Goal: Transaction & Acquisition: Book appointment/travel/reservation

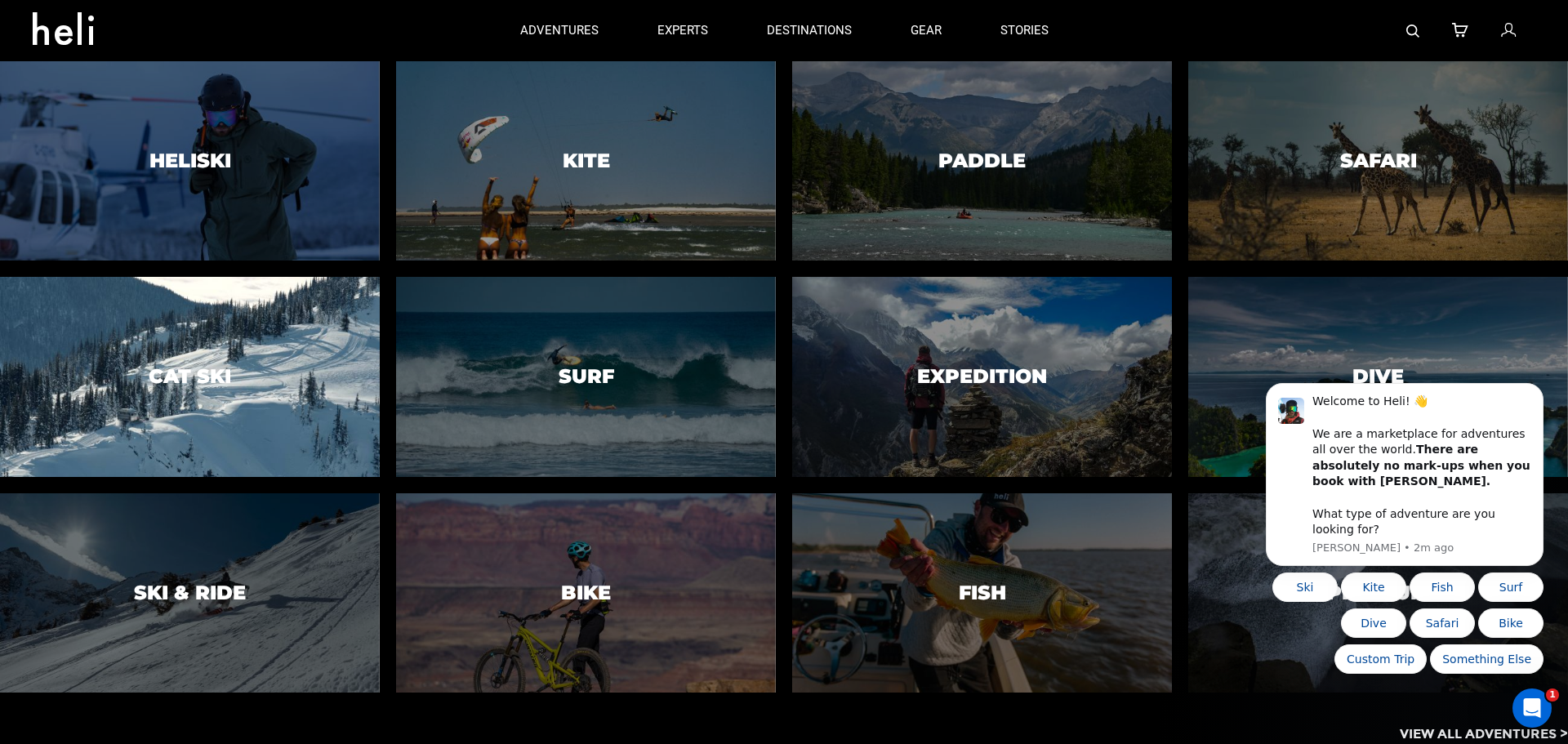
click at [211, 372] on h3 "Cat Ski" at bounding box center [189, 376] width 83 height 21
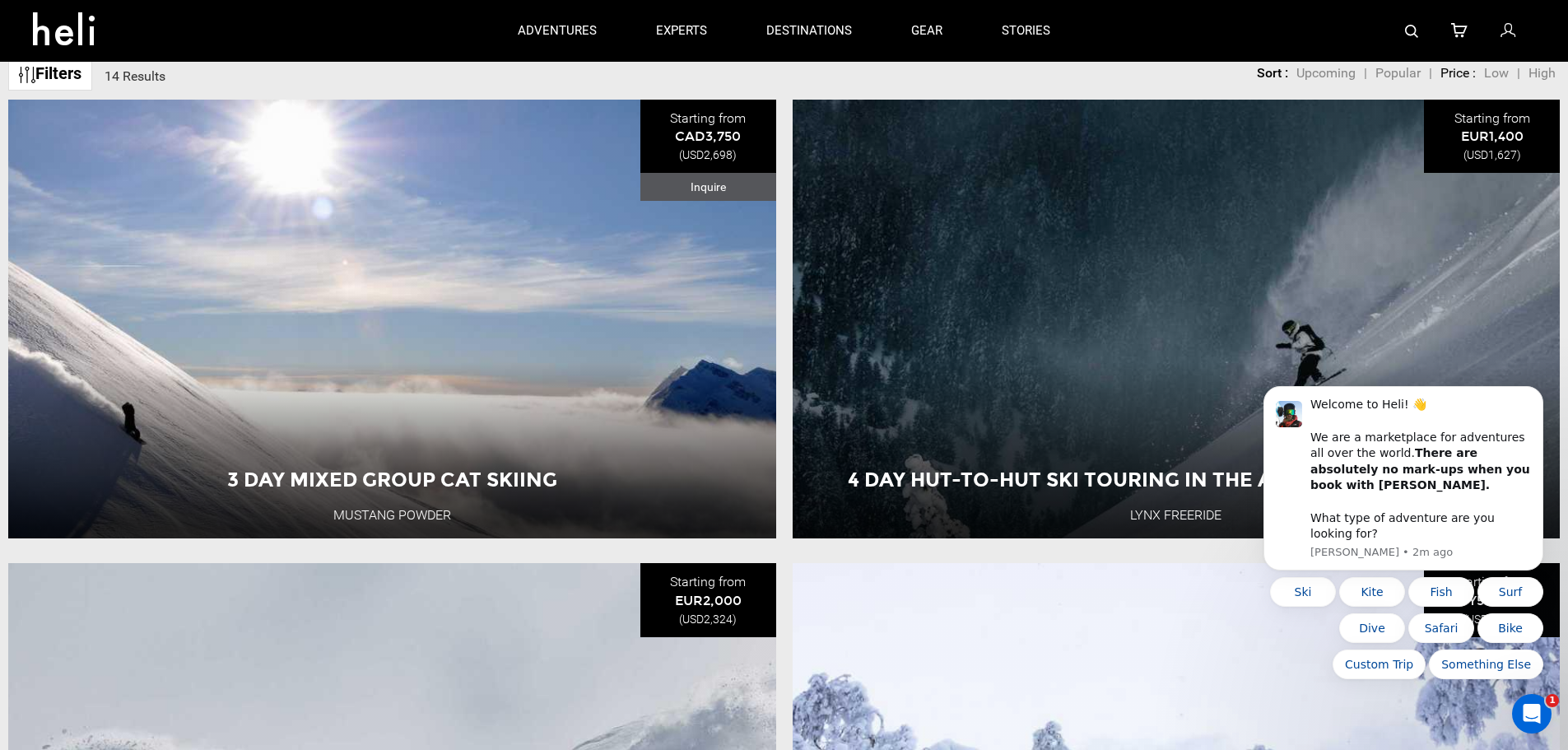
scroll to position [659, 0]
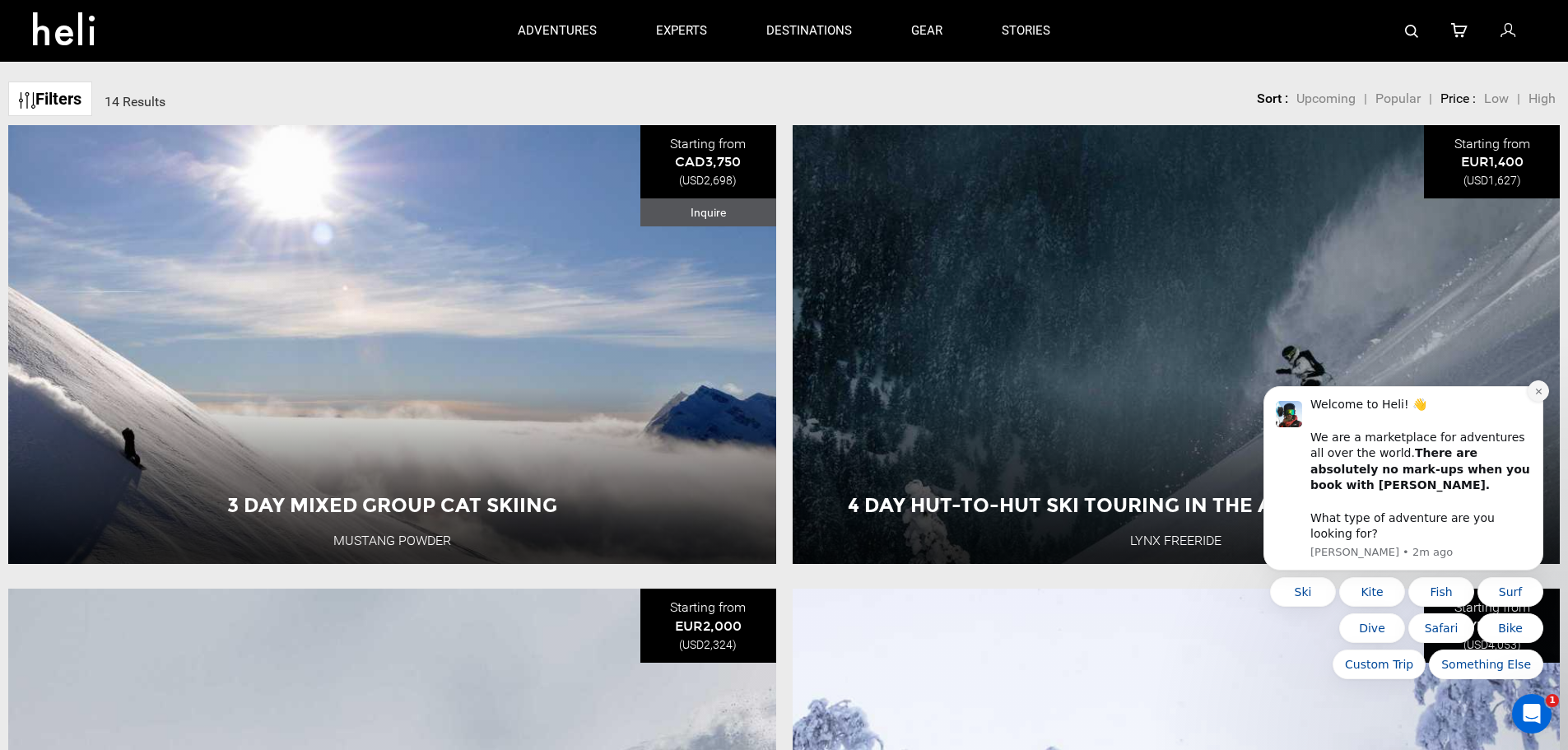
click at [1535, 396] on icon "Dismiss notification" at bounding box center [1538, 391] width 9 height 9
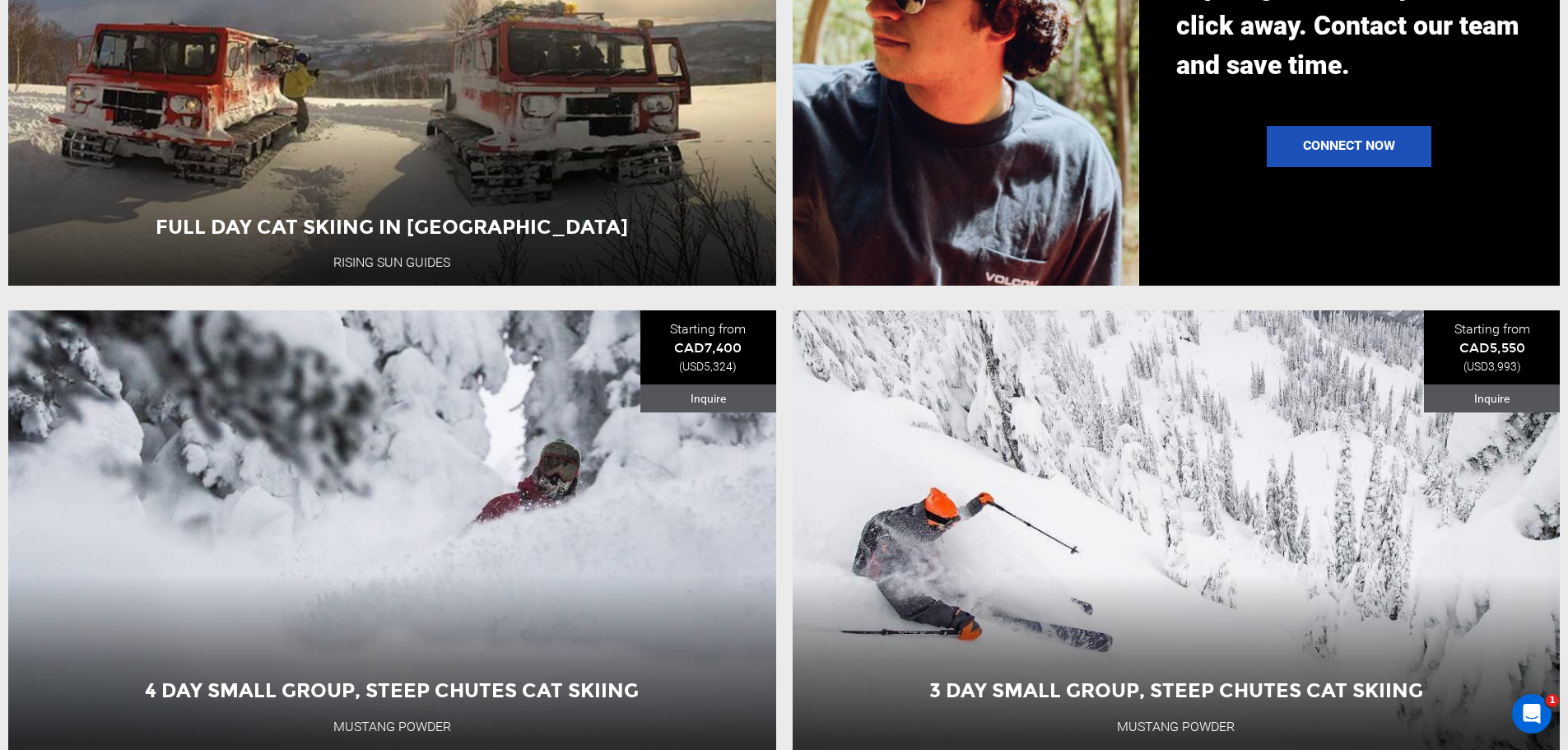
scroll to position [1976, 0]
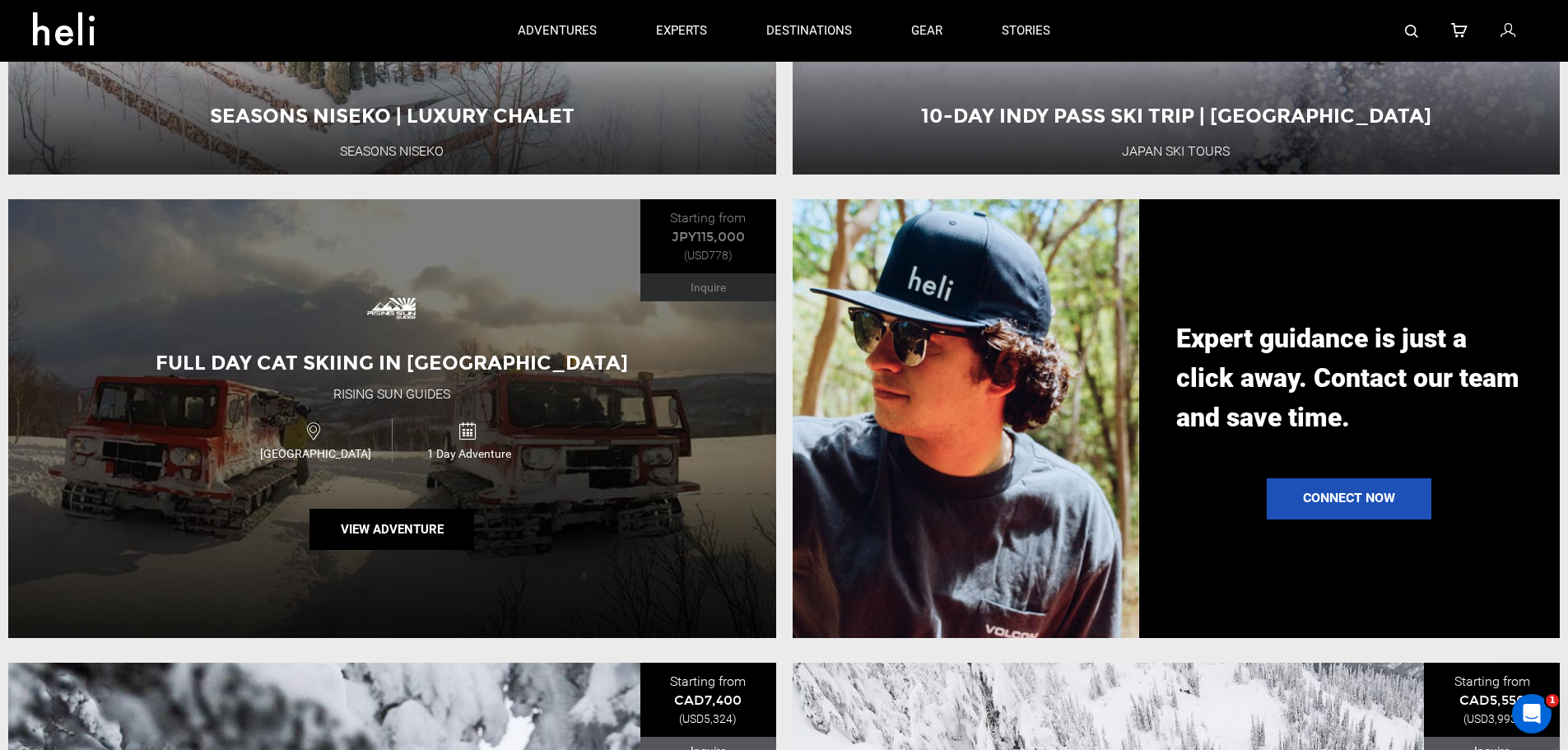
click at [690, 456] on div "Full Day Cat Skiing in Hokkaido Rising Sun Guides Japan 1 Day Adventure View Ad…" at bounding box center [392, 418] width 768 height 439
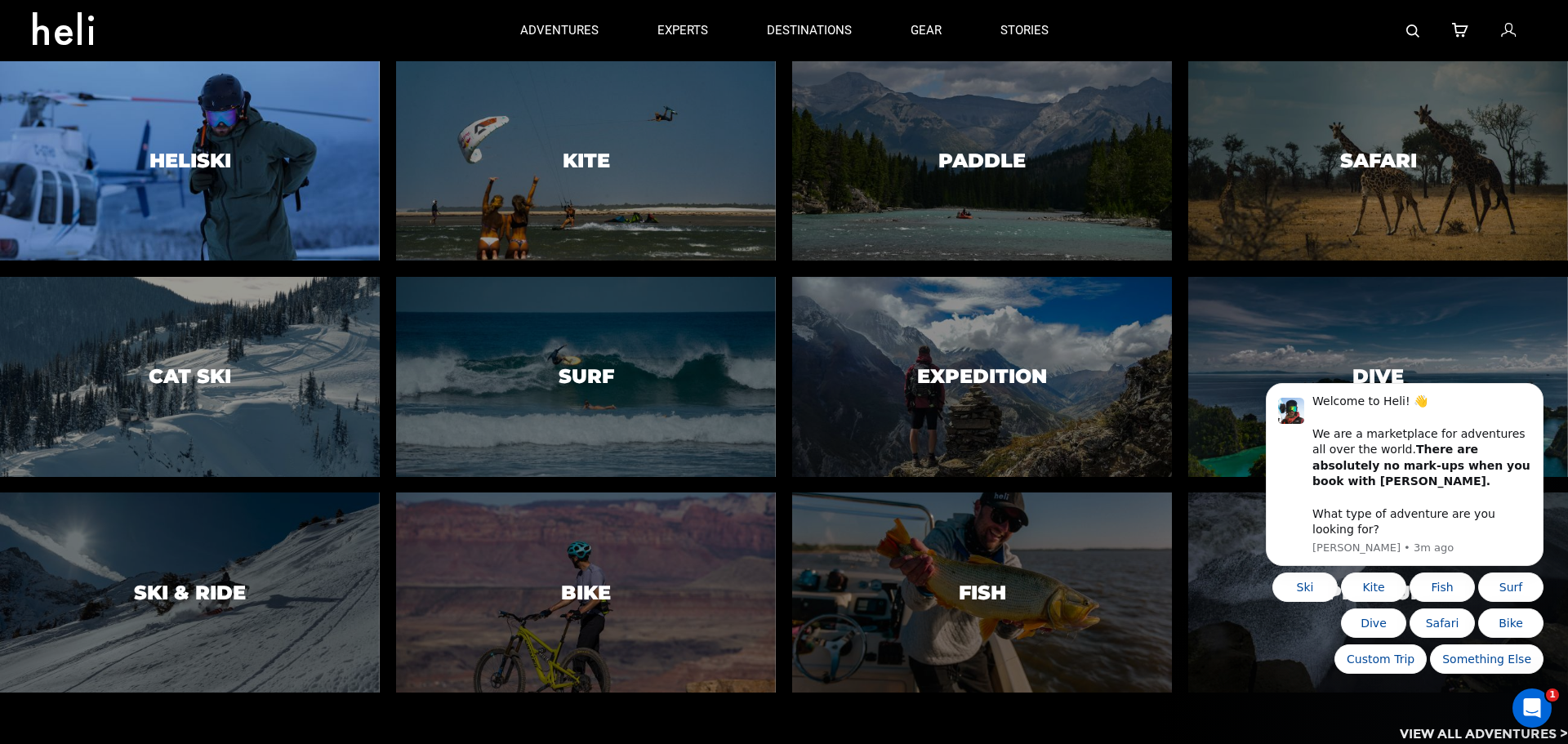
click at [308, 159] on div at bounding box center [189, 161] width 387 height 204
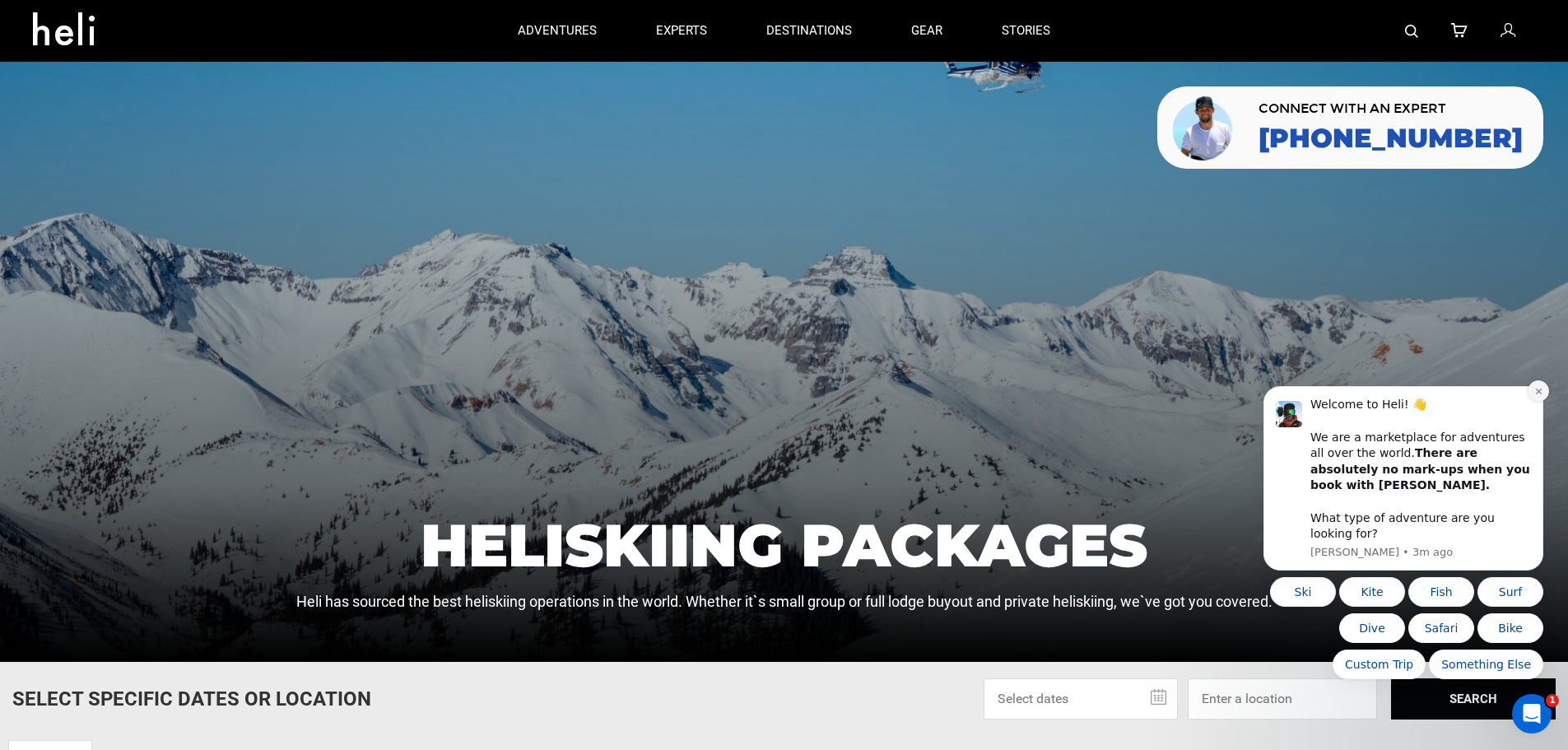
click at [1534, 396] on icon "Dismiss notification" at bounding box center [1538, 391] width 9 height 9
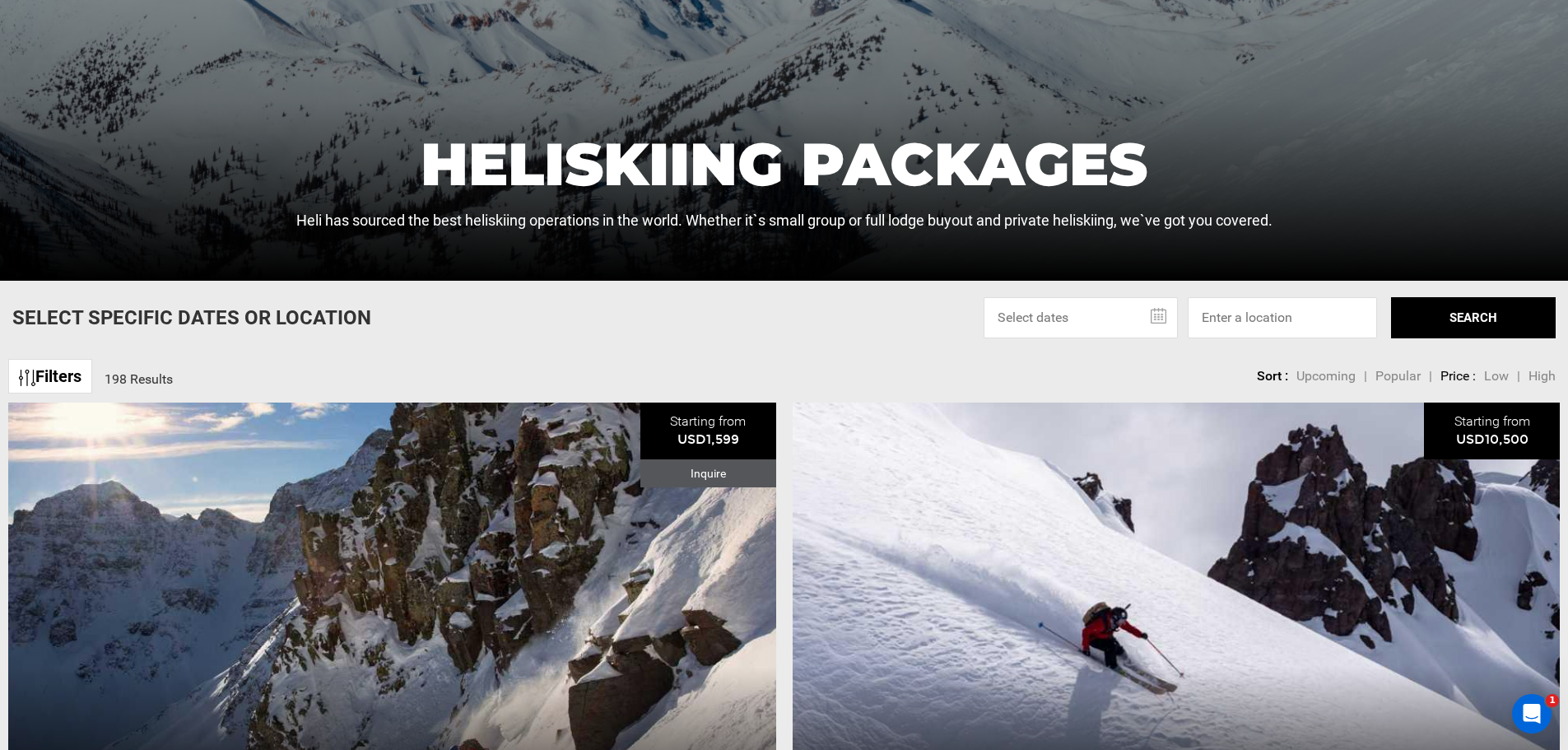
scroll to position [412, 0]
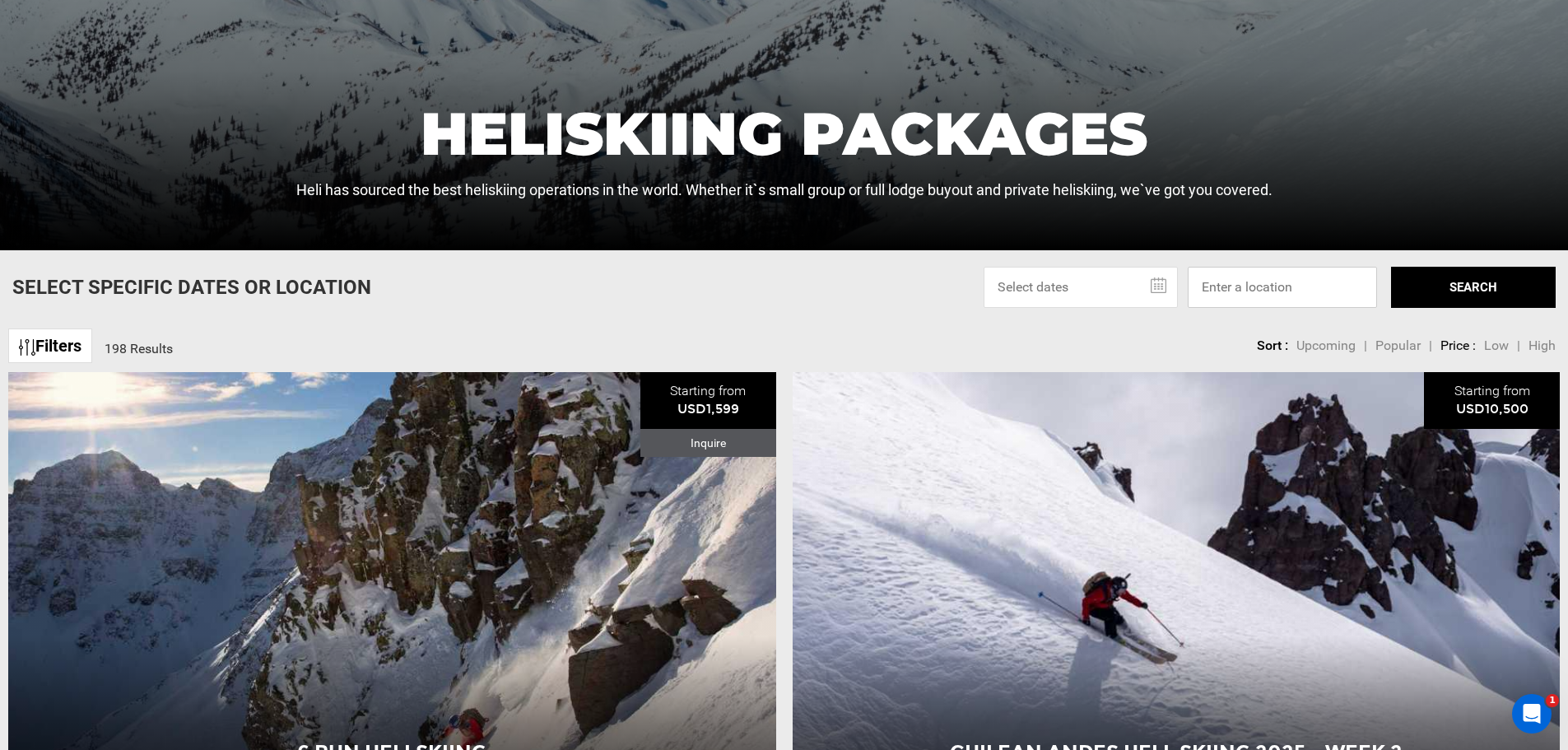
click at [1244, 277] on input at bounding box center [1282, 287] width 189 height 41
click at [1035, 347] on div "Sort Upcoming Popular Price: Low to High Price : High to Low Sort : Upcoming | …" at bounding box center [1227, 337] width 657 height 33
click at [1062, 297] on input "text" at bounding box center [1080, 287] width 194 height 41
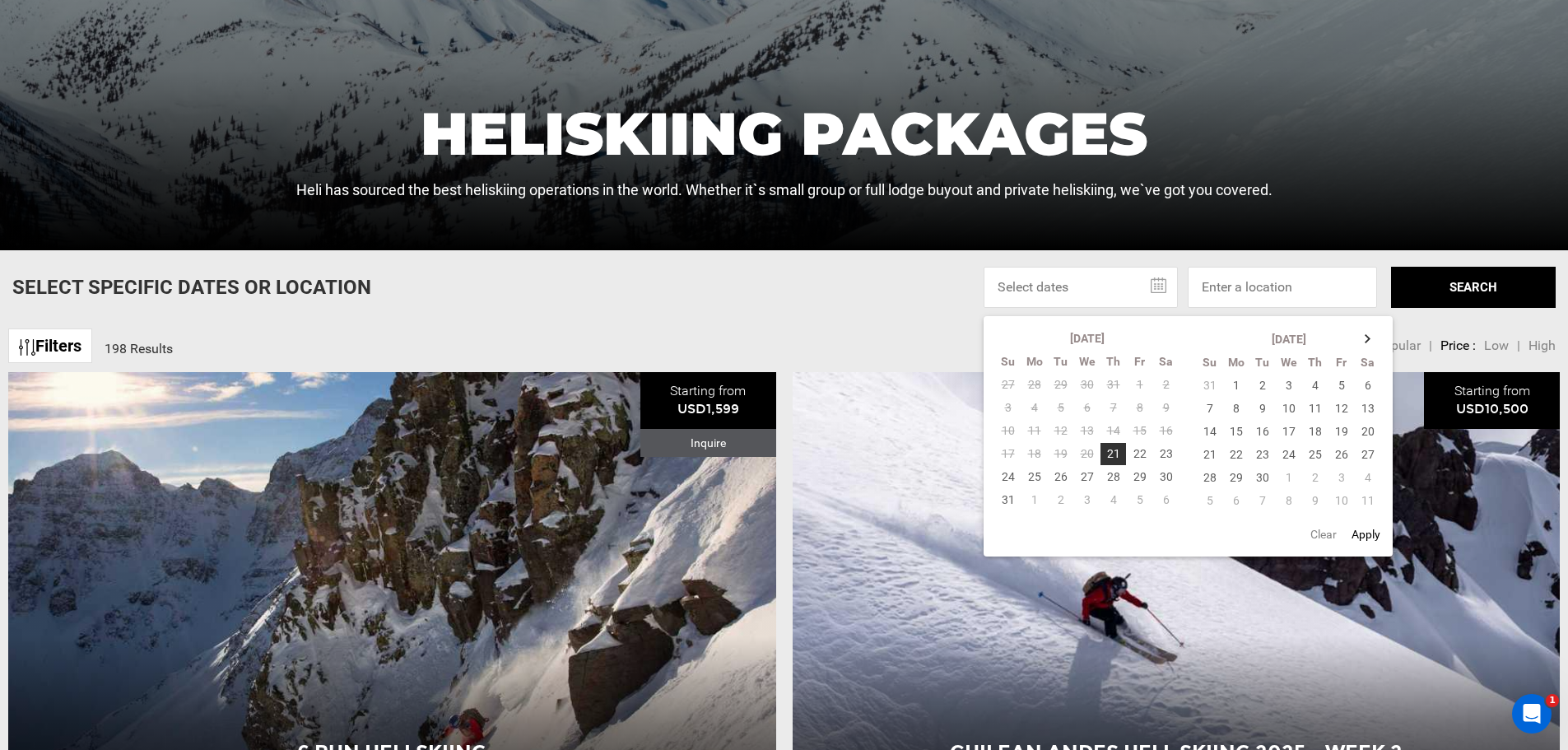
click at [903, 299] on div "Select Specific Dates Or Location [DATE] Su Mo Tu We Th Fr Sa 27 28 29 30 31 1 …" at bounding box center [784, 287] width 1568 height 41
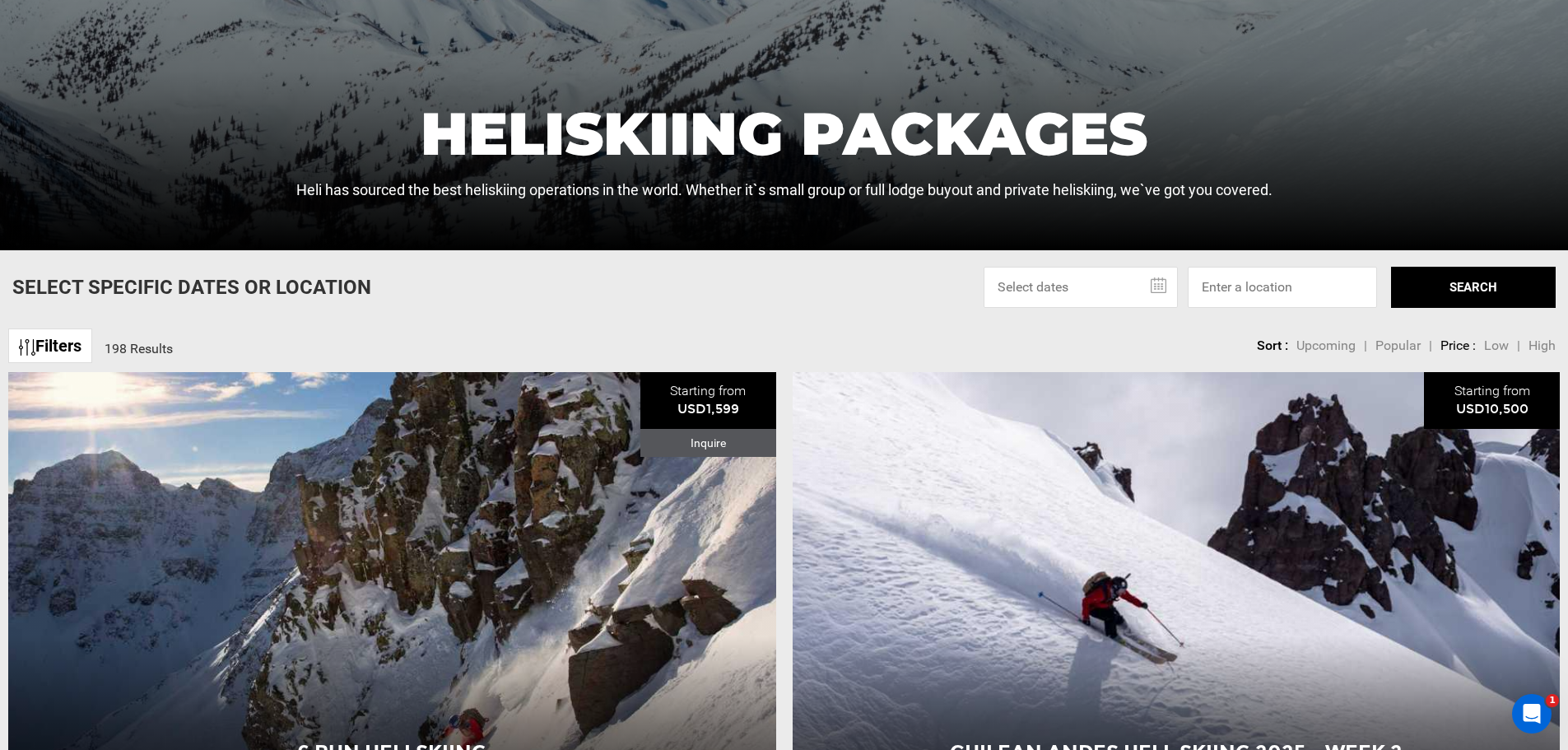
click at [54, 344] on link "Filters" at bounding box center [51, 345] width 84 height 35
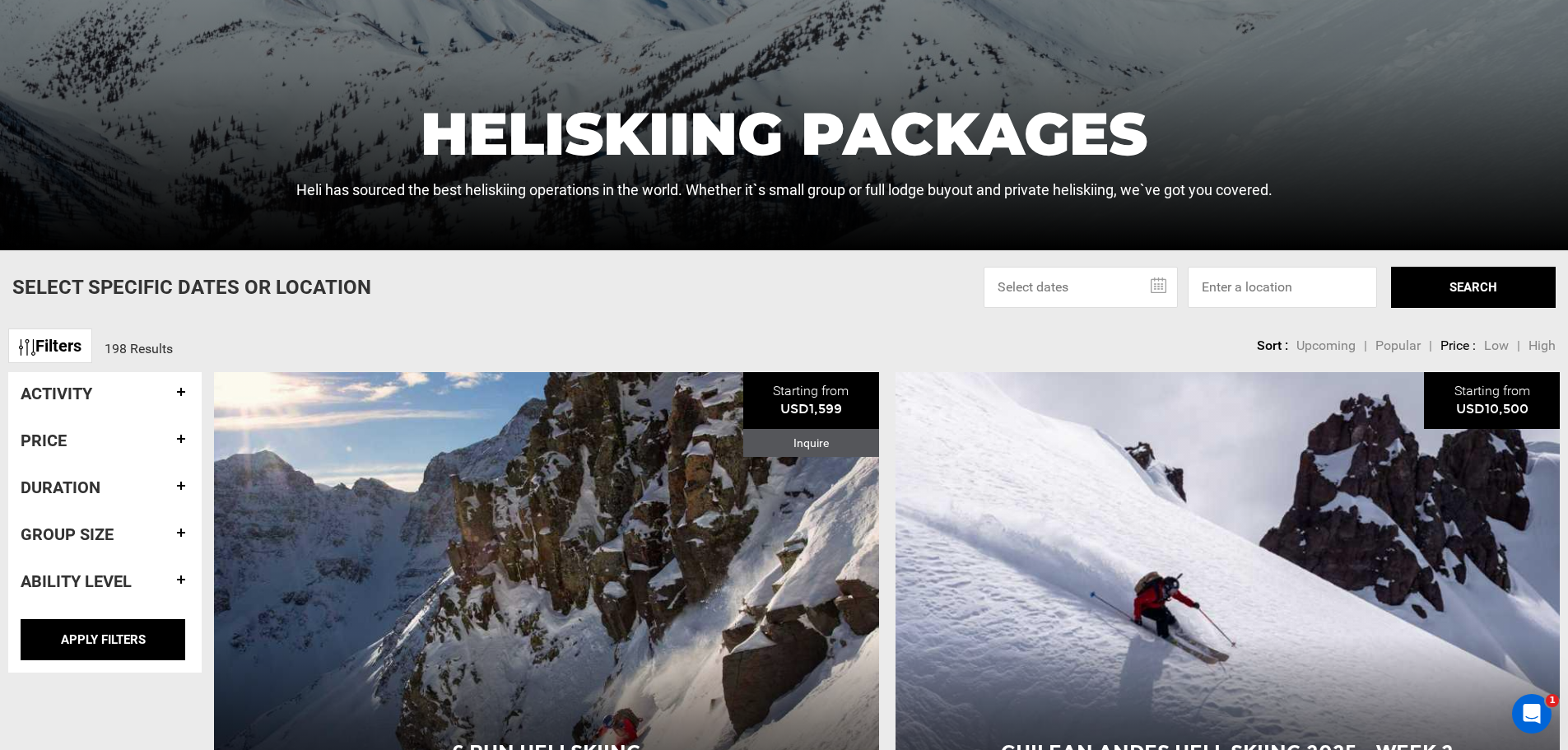
click at [143, 393] on h4 "Activity" at bounding box center [105, 393] width 168 height 18
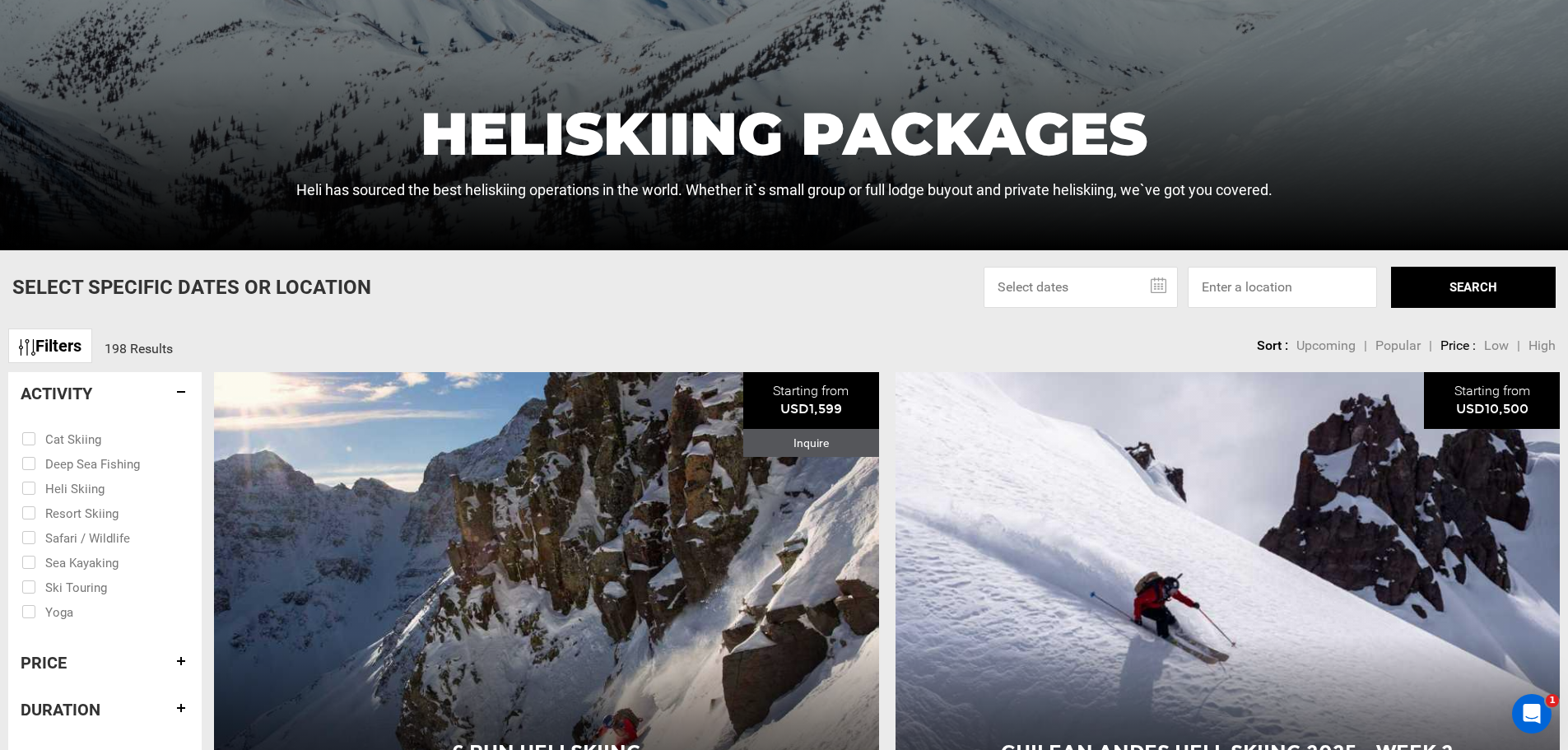
click at [94, 491] on input "checkbox" at bounding box center [94, 487] width 144 height 25
checkbox input "true"
click at [173, 389] on h4 "Activity" at bounding box center [105, 393] width 168 height 18
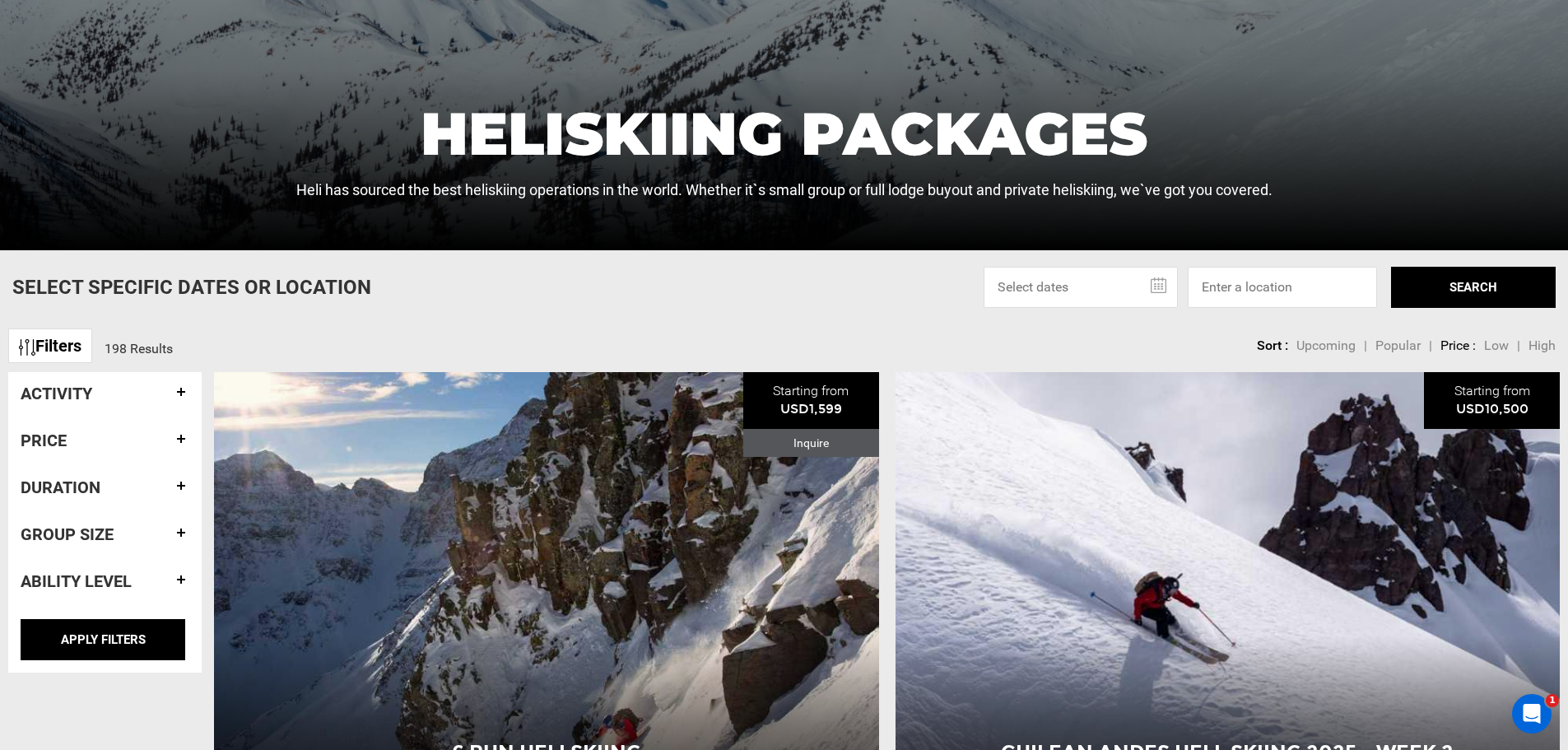
click at [127, 482] on h4 "Duration" at bounding box center [105, 487] width 168 height 18
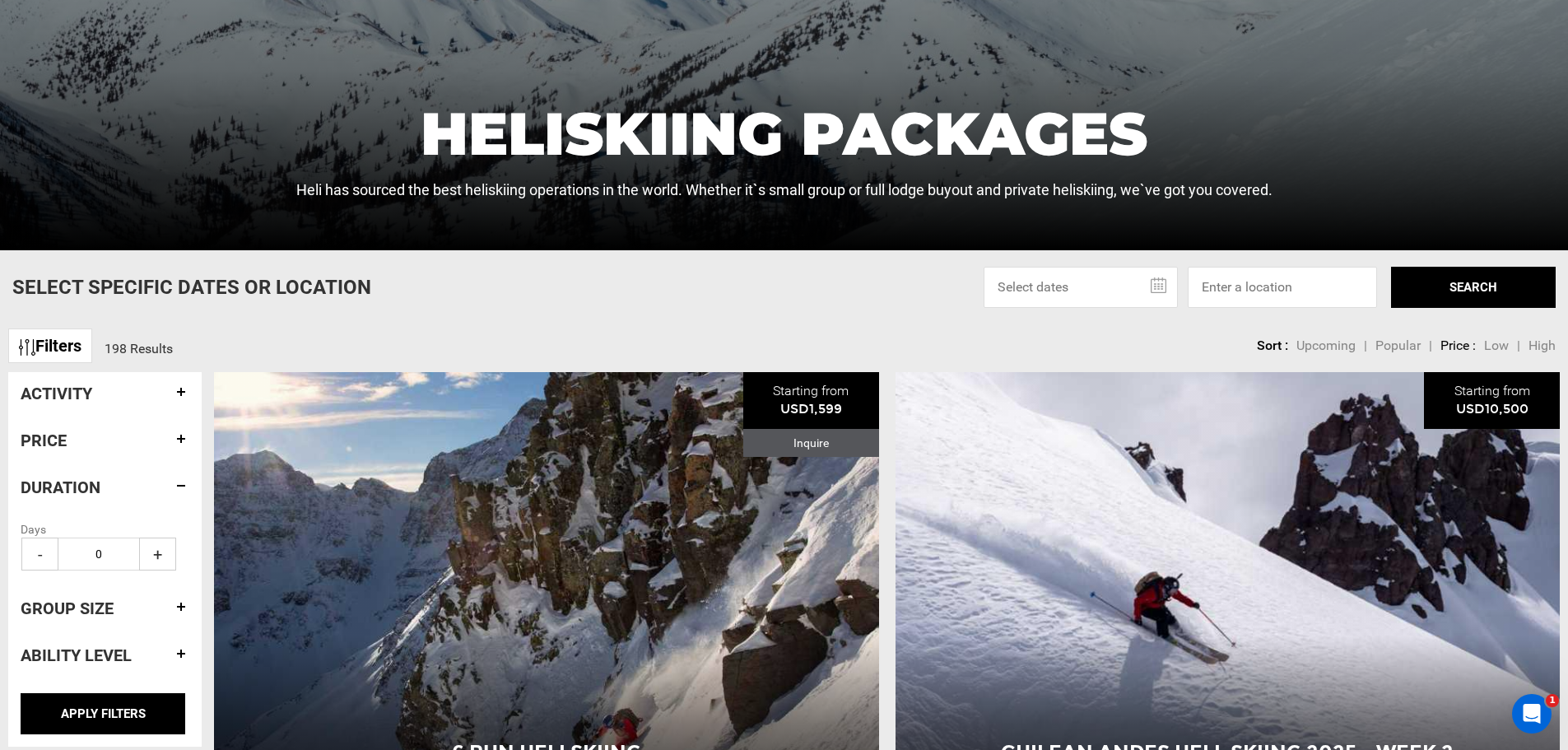
click at [152, 554] on span "+" at bounding box center [157, 554] width 37 height 33
type input "2"
click at [156, 486] on h4 "Duration" at bounding box center [105, 487] width 168 height 18
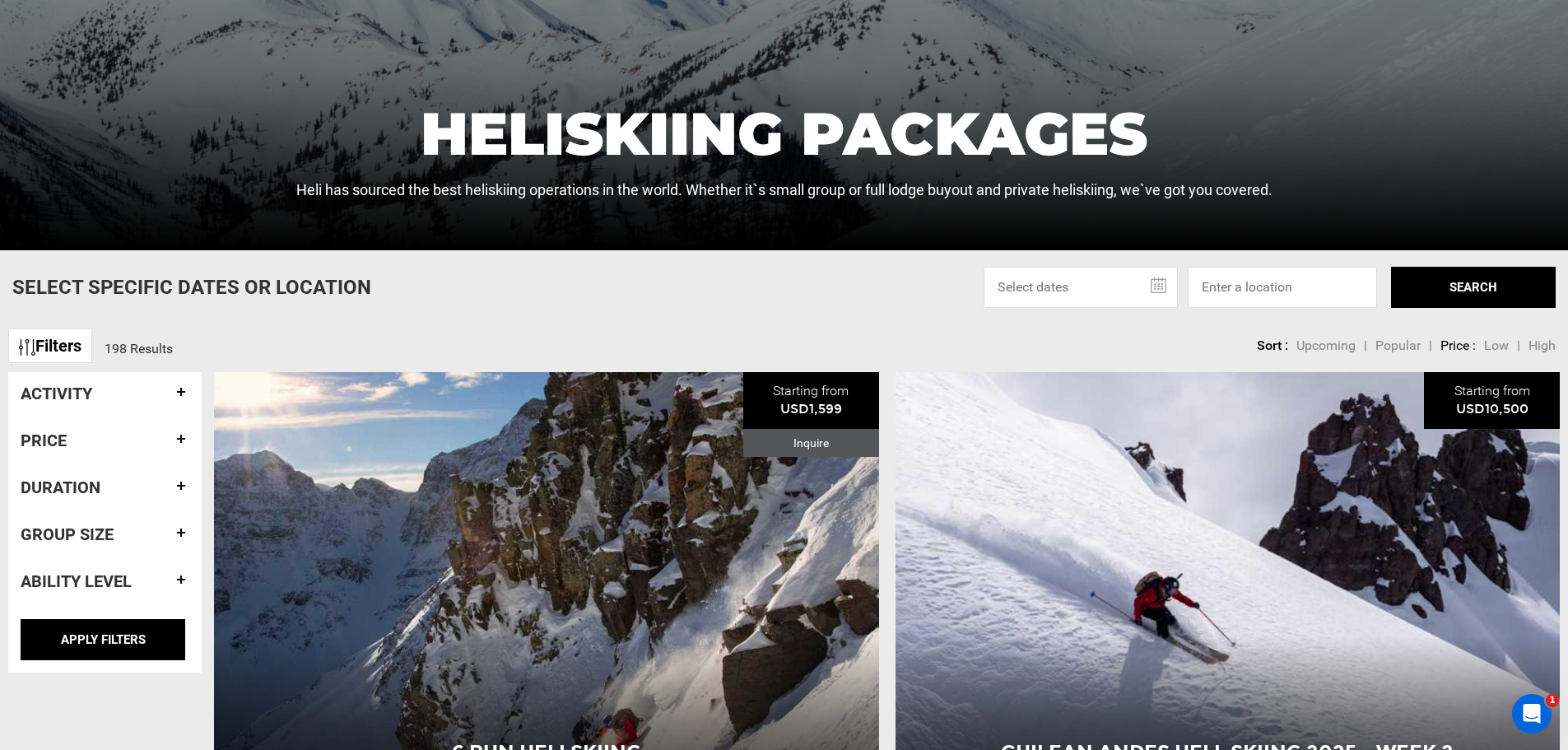
click at [156, 550] on div "Group size" at bounding box center [105, 534] width 168 height 43
click at [177, 528] on h4 "Group size" at bounding box center [105, 534] width 168 height 18
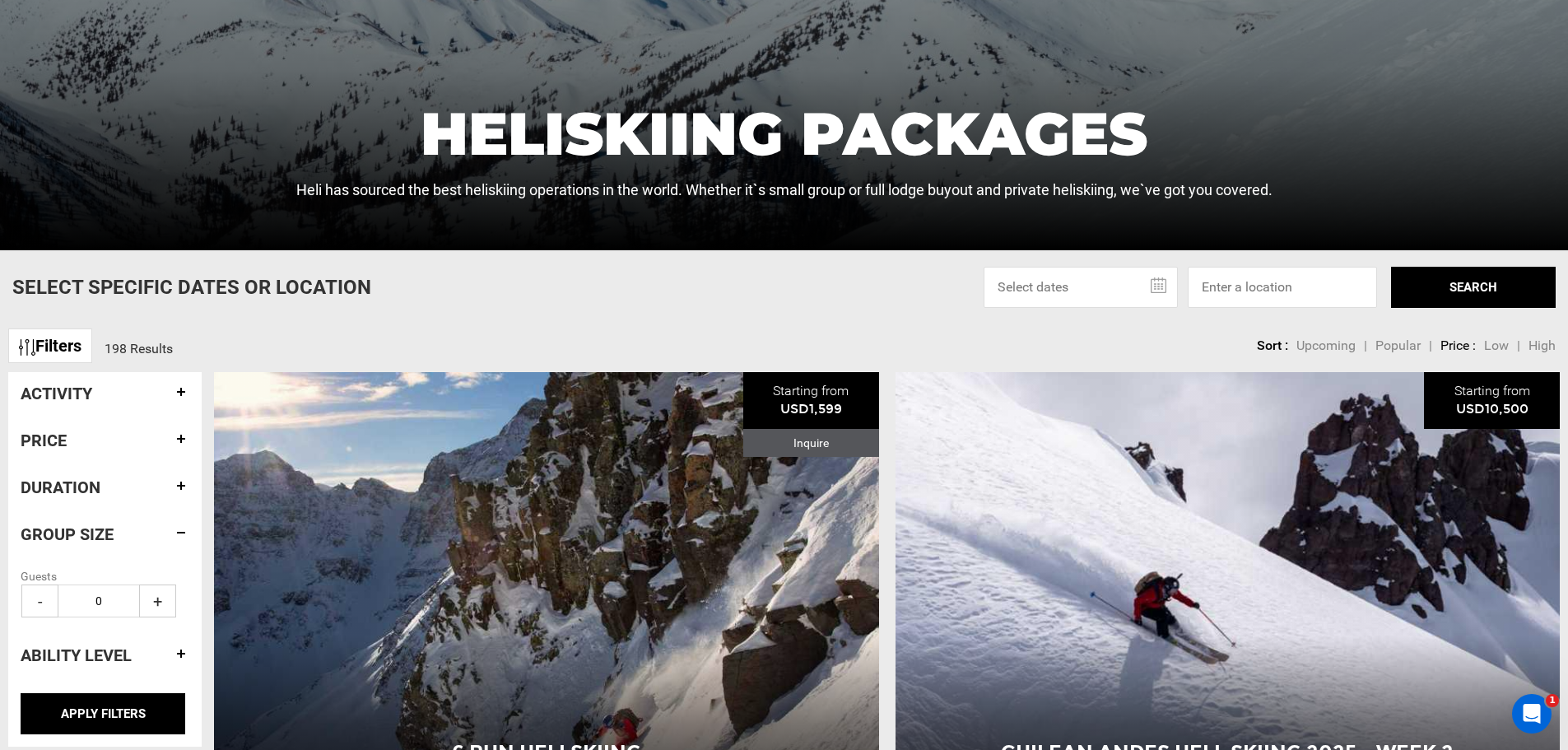
click at [171, 523] on div "Group size" at bounding box center [105, 534] width 168 height 43
click at [181, 527] on h4 "Group size" at bounding box center [105, 534] width 168 height 18
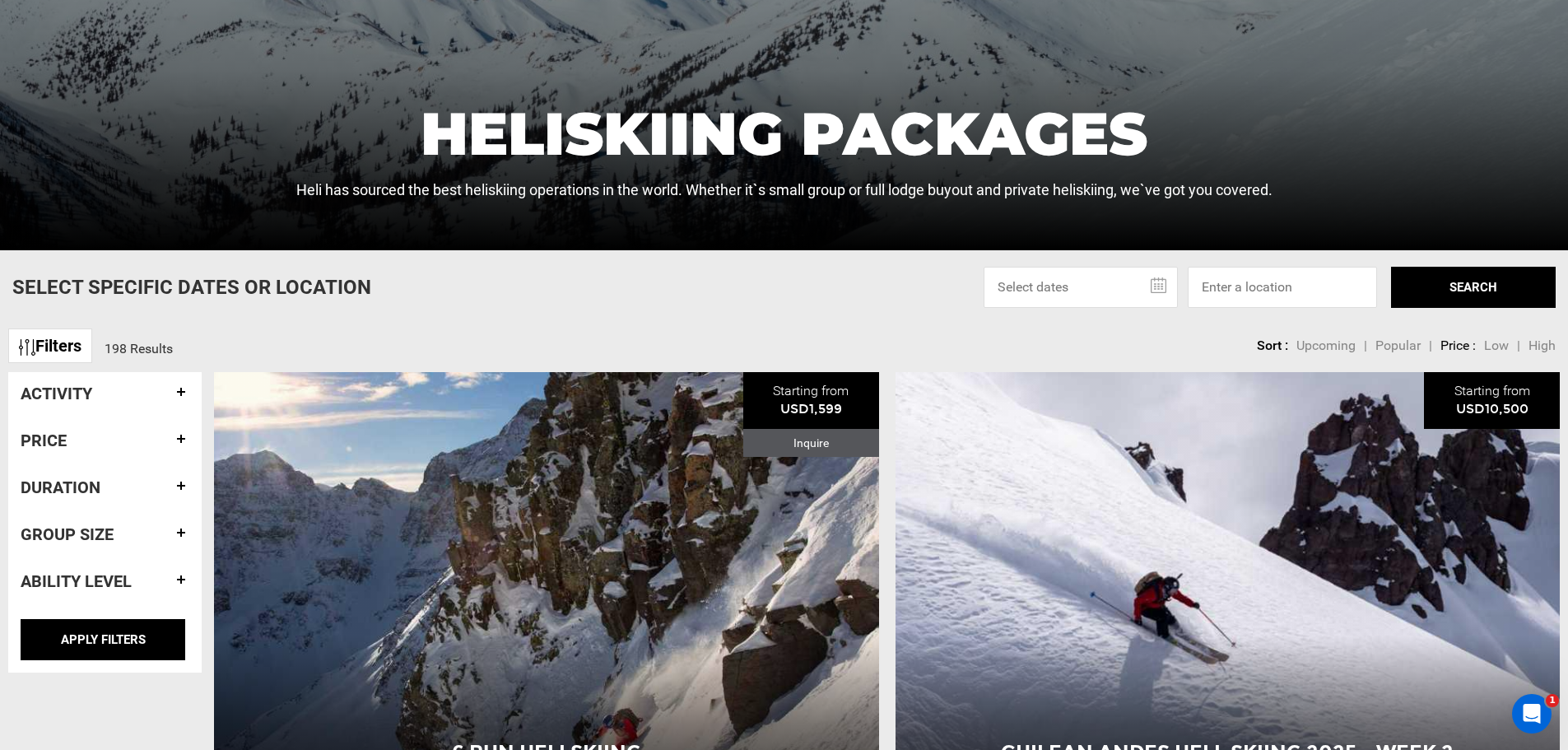
click at [185, 573] on h4 "Ability Level" at bounding box center [105, 581] width 168 height 18
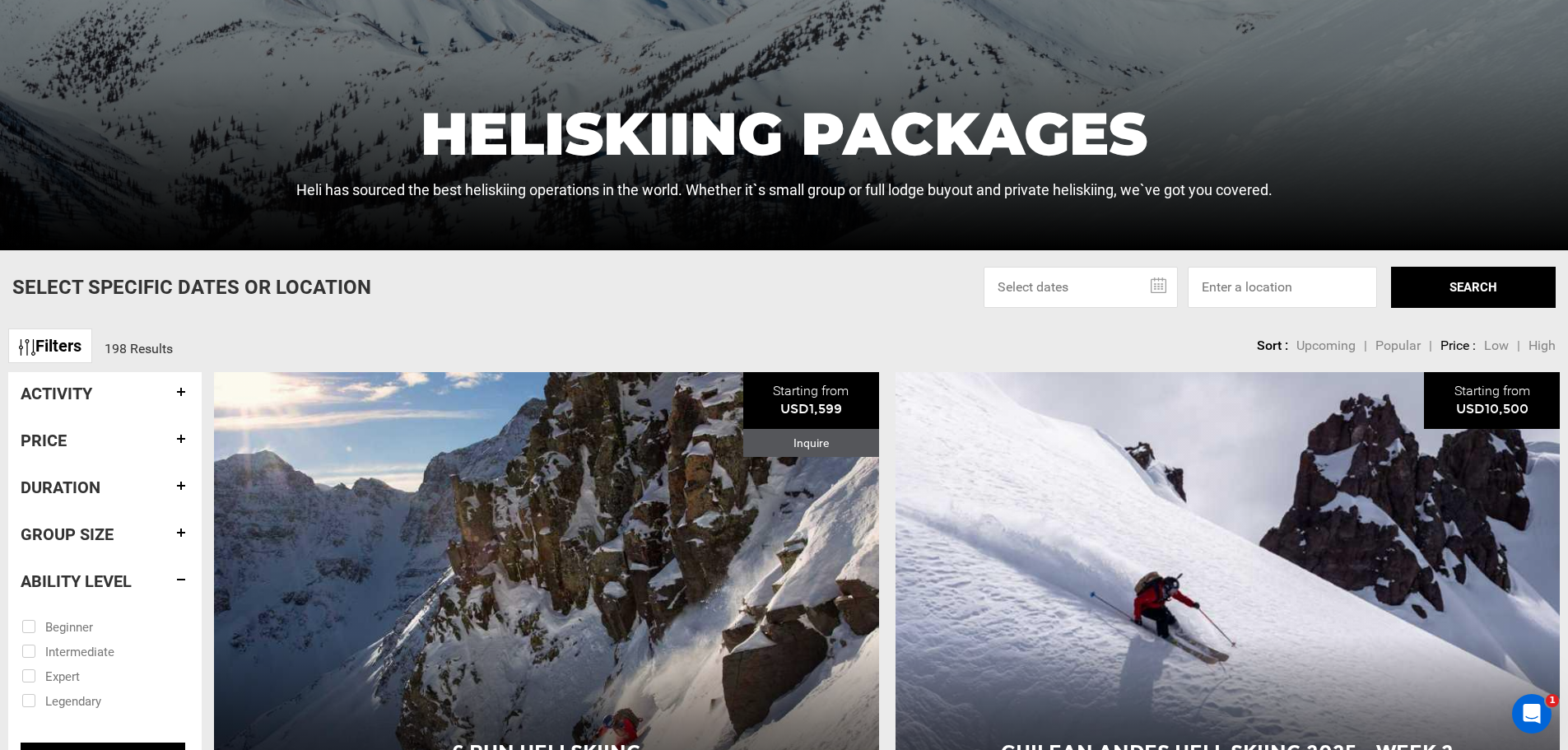
click at [67, 654] on input "checkbox" at bounding box center [94, 650] width 144 height 25
checkbox input "true"
click at [61, 670] on input "checkbox" at bounding box center [94, 674] width 144 height 25
checkbox input "true"
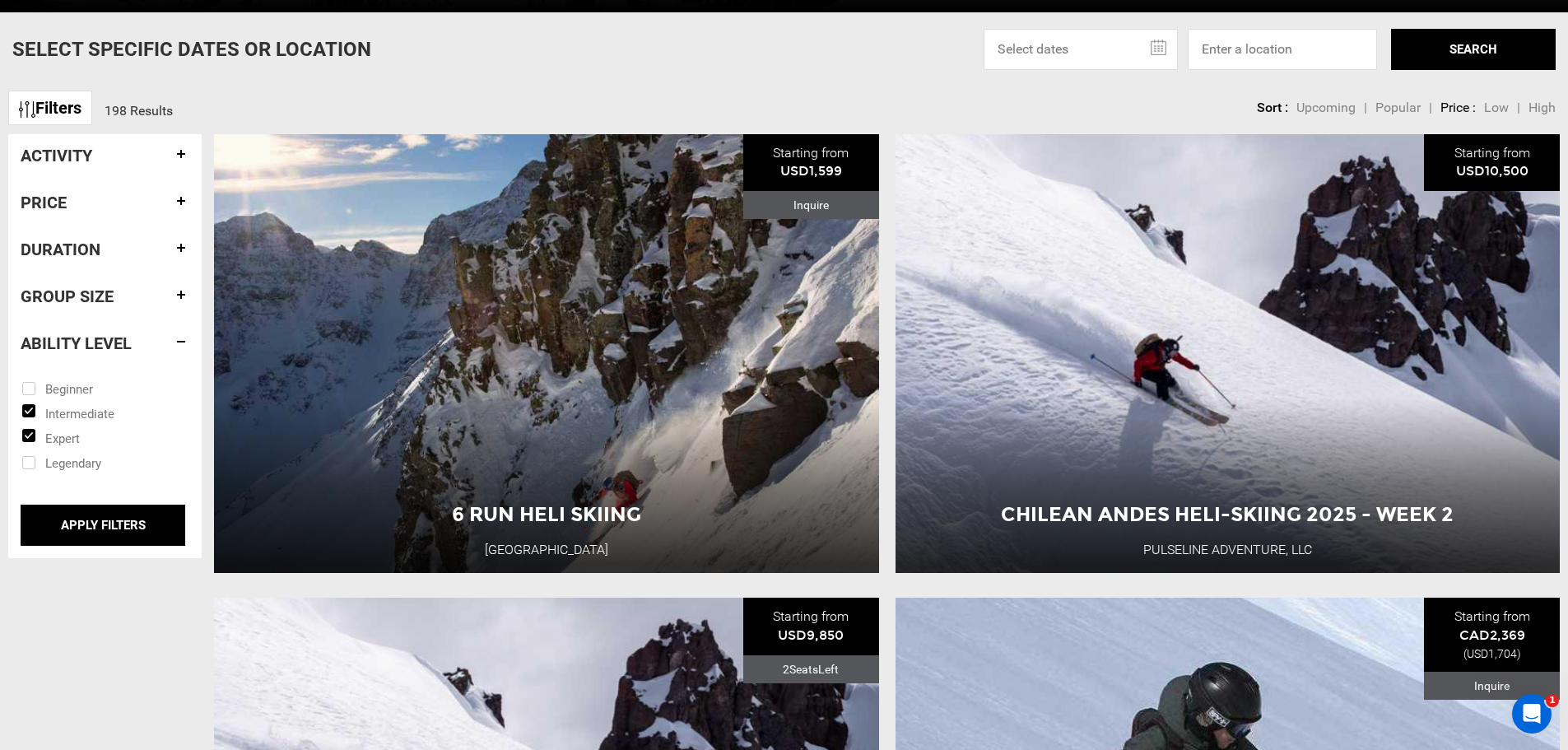
scroll to position [659, 0]
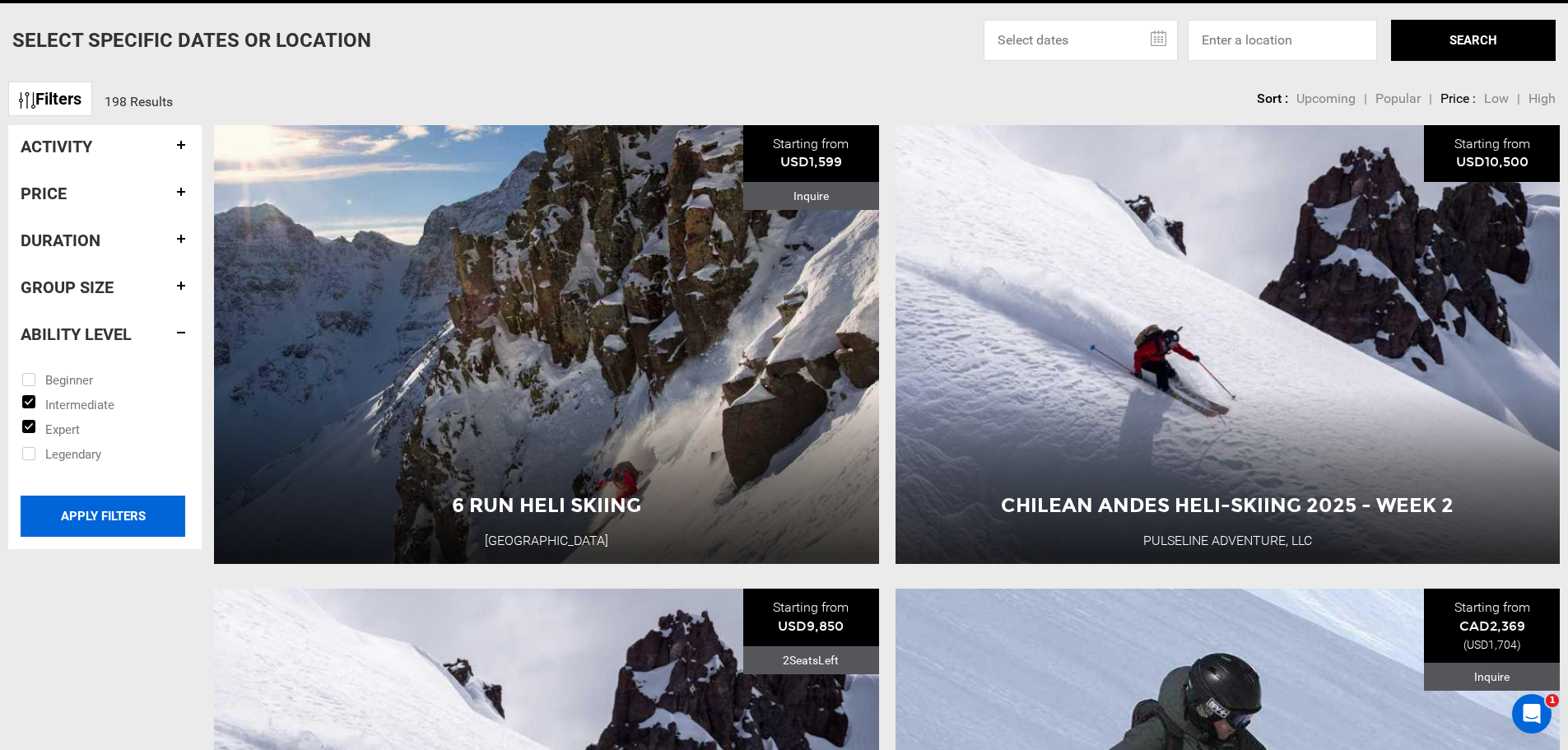
click at [119, 509] on input "APPLY FILTERS" at bounding box center [103, 516] width 165 height 41
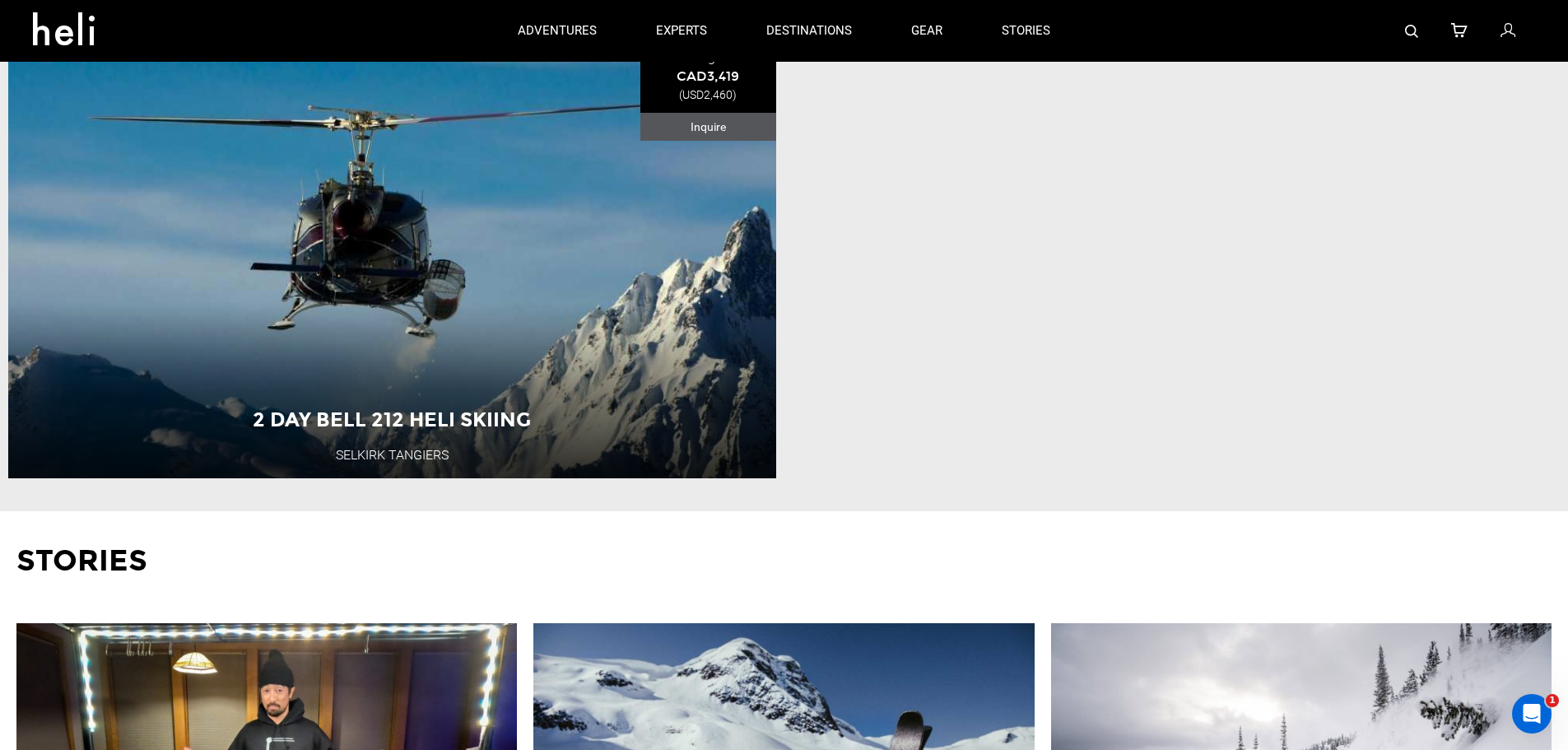
scroll to position [659, 0]
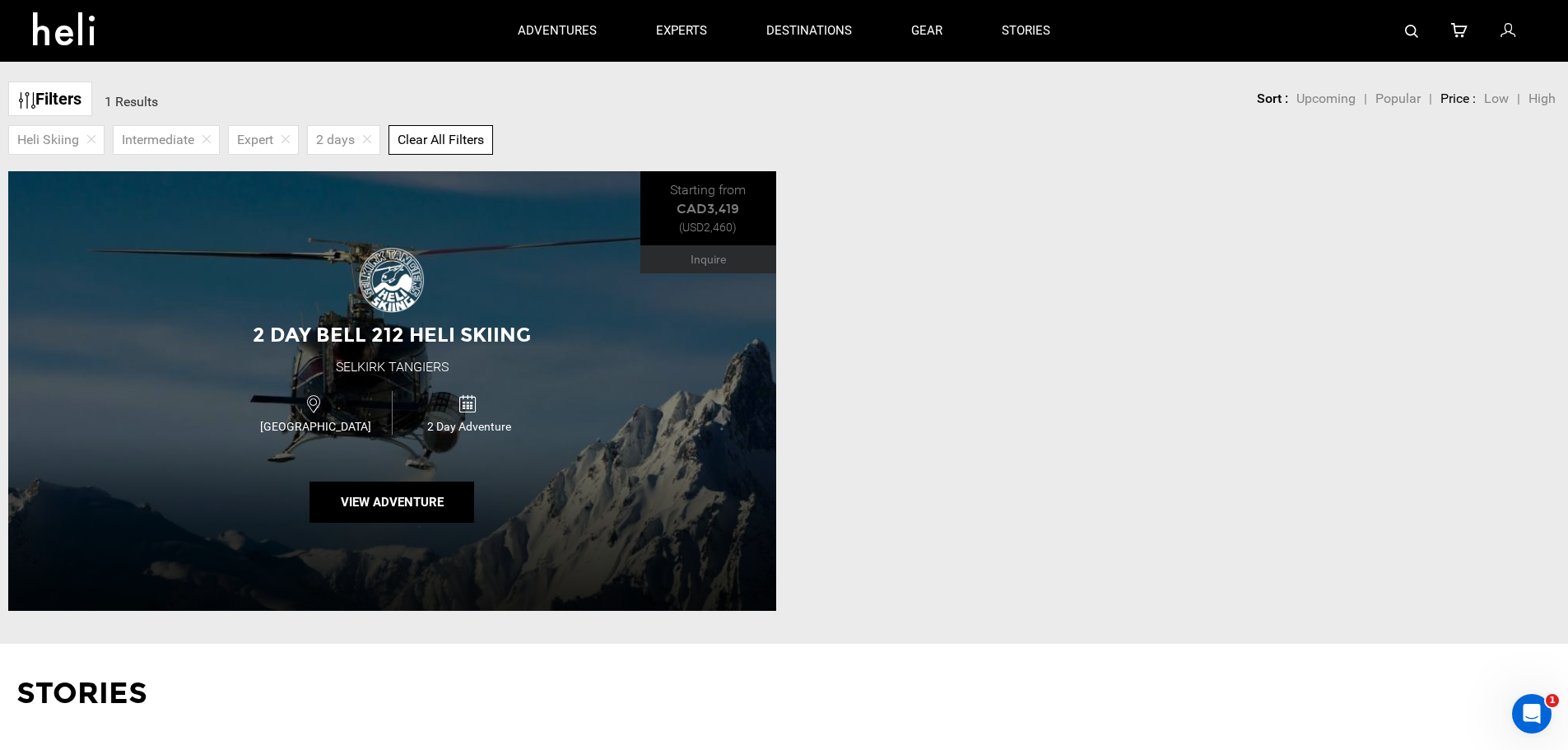
click at [401, 482] on div "2 Day Bell 212 Heli Skiing Selkirk [GEOGRAPHIC_DATA] [GEOGRAPHIC_DATA] 2 Day Ad…" at bounding box center [392, 390] width 768 height 439
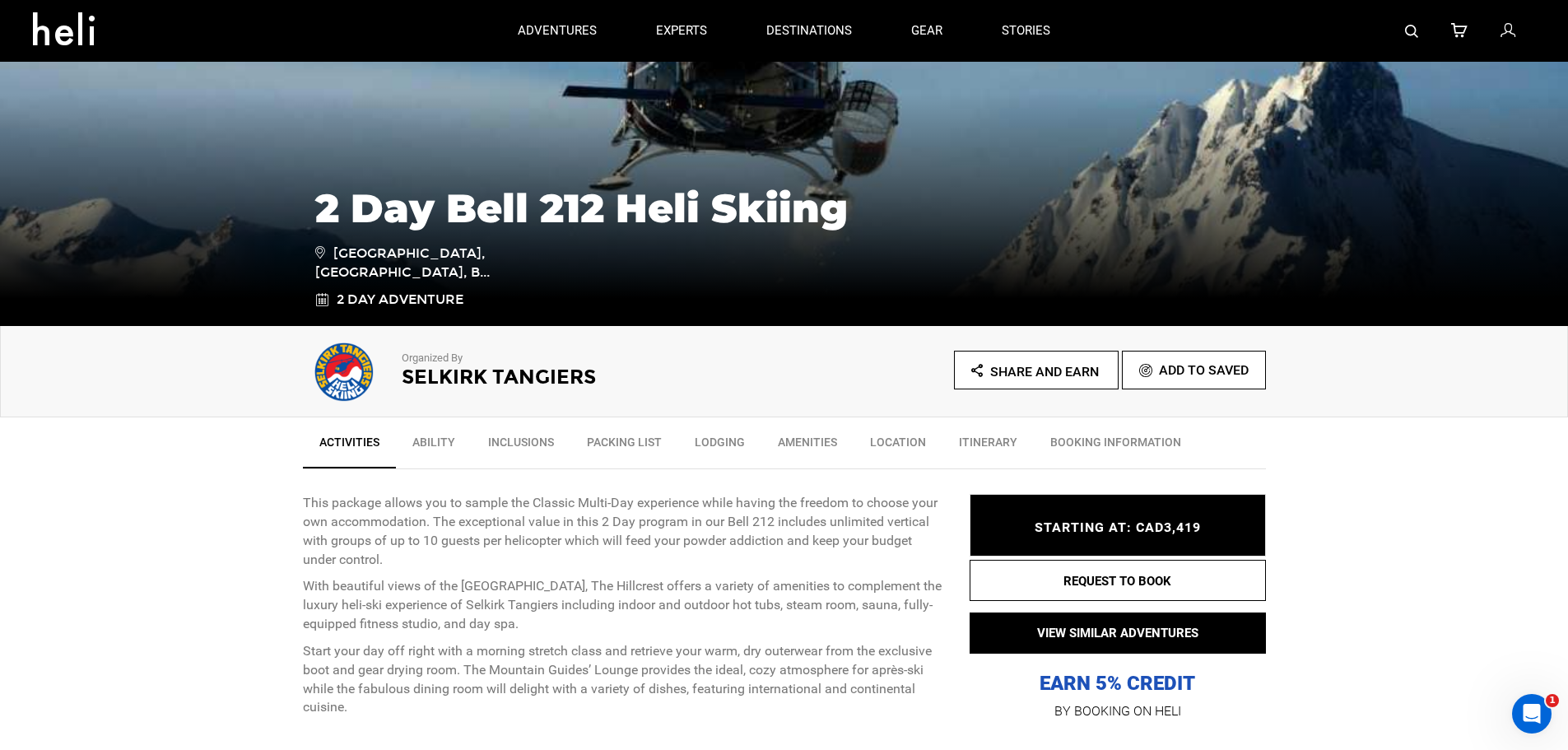
scroll to position [82, 0]
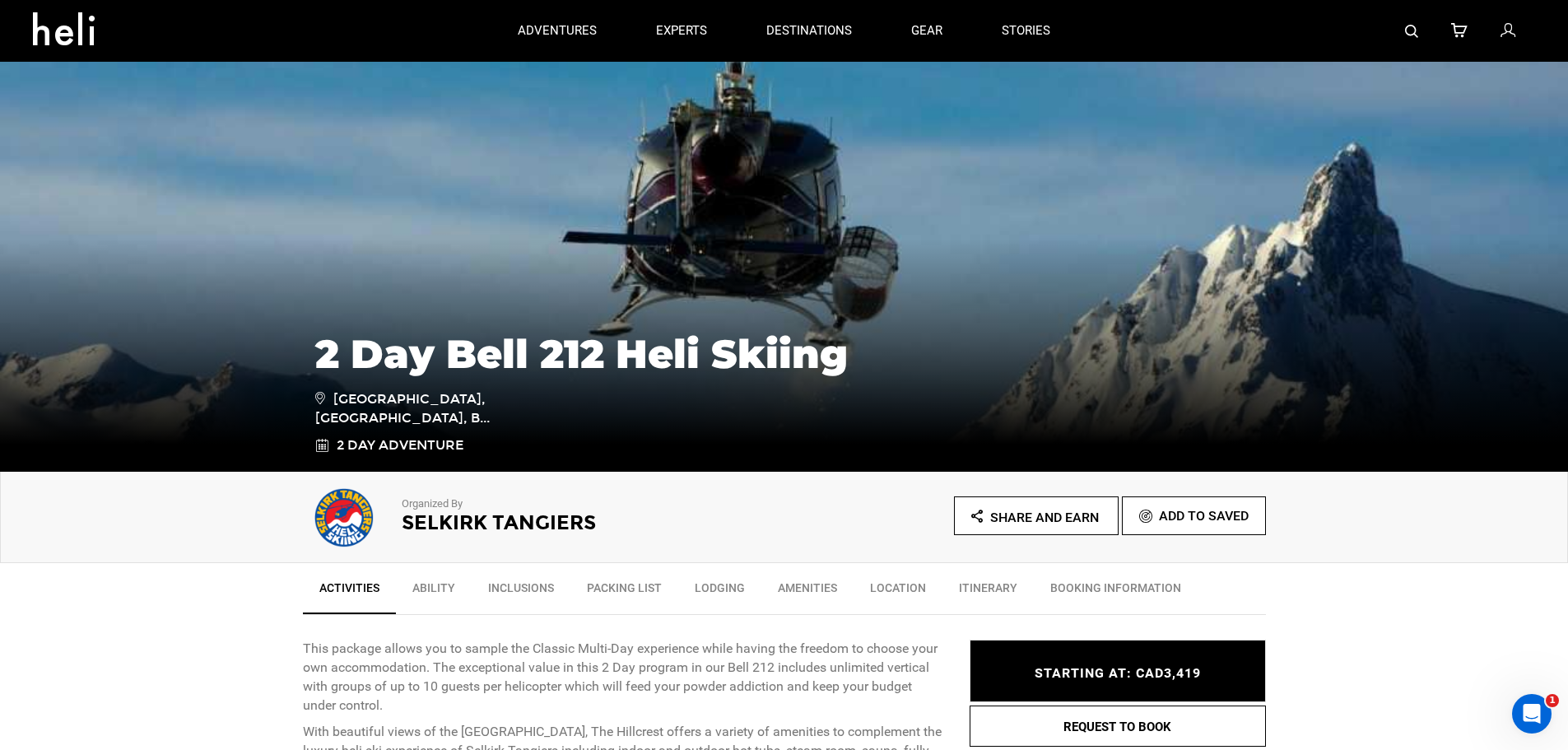
click at [242, 550] on div "Organized By Selkirk Tangiers Share and Earn Add To Saved" at bounding box center [784, 517] width 1568 height 91
